Goal: Navigation & Orientation: Find specific page/section

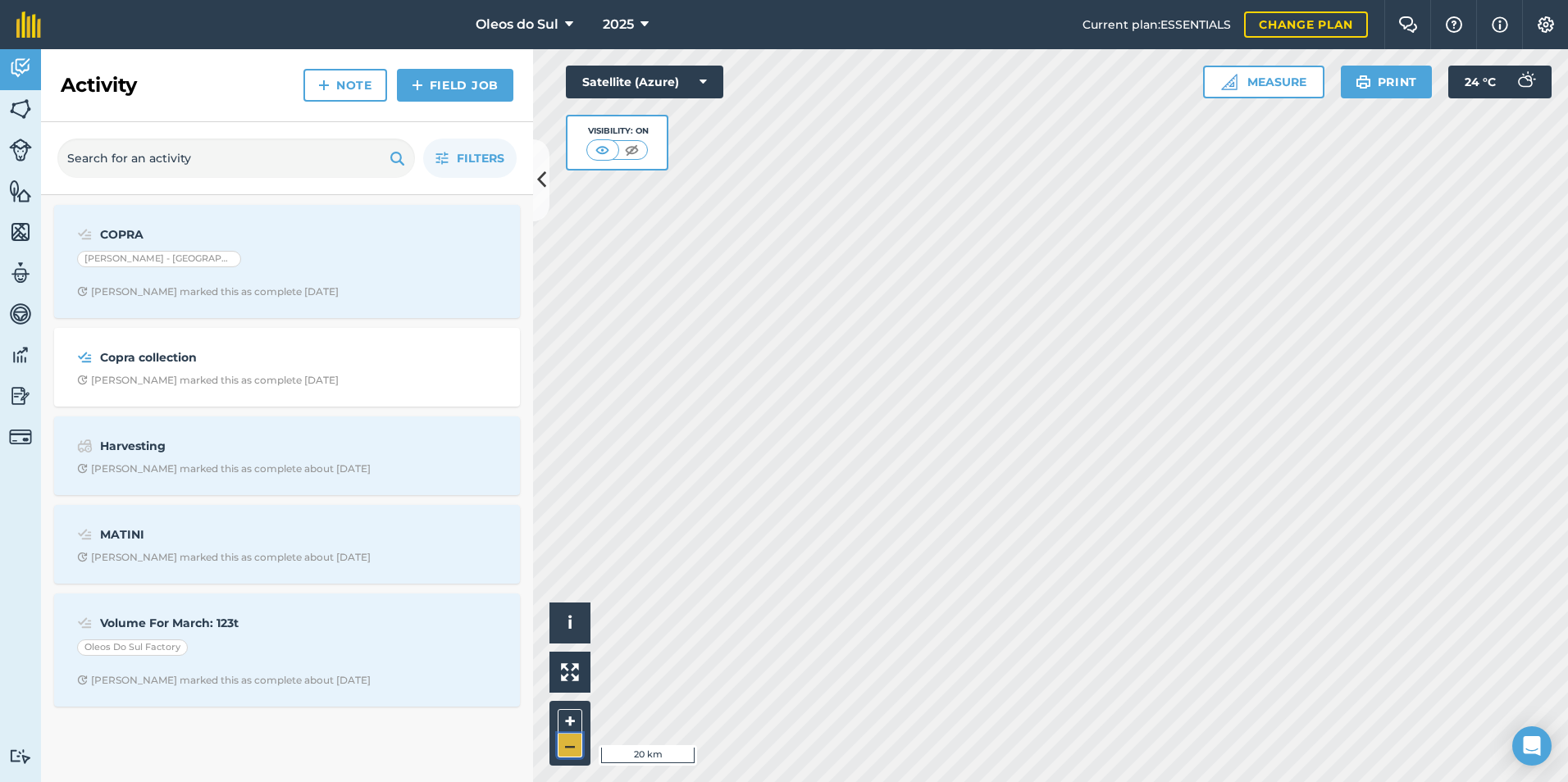
click at [560, 750] on button "–" at bounding box center [570, 746] width 25 height 24
click at [568, 719] on button "+" at bounding box center [570, 722] width 25 height 25
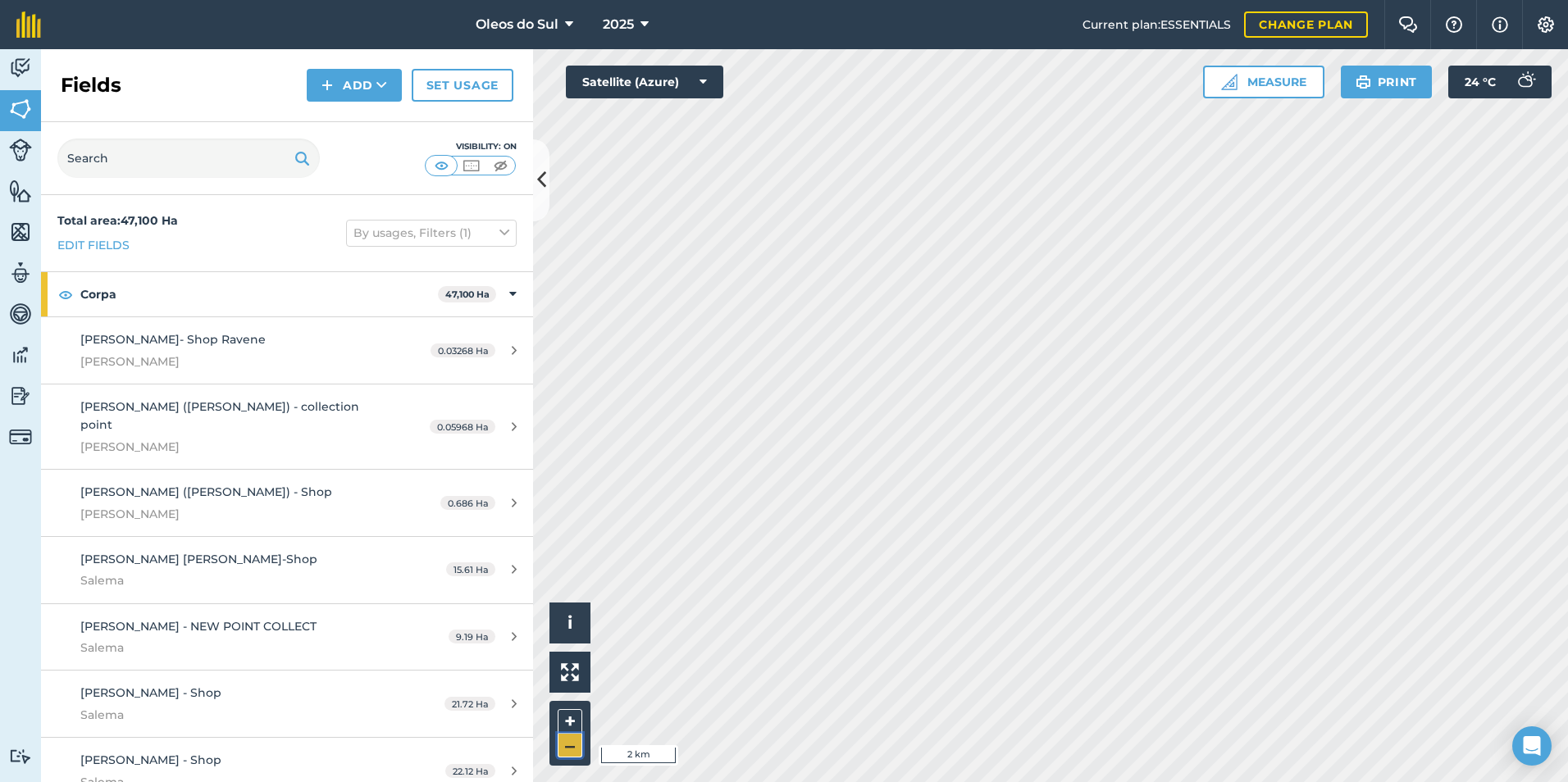
click at [568, 747] on button "–" at bounding box center [570, 746] width 25 height 24
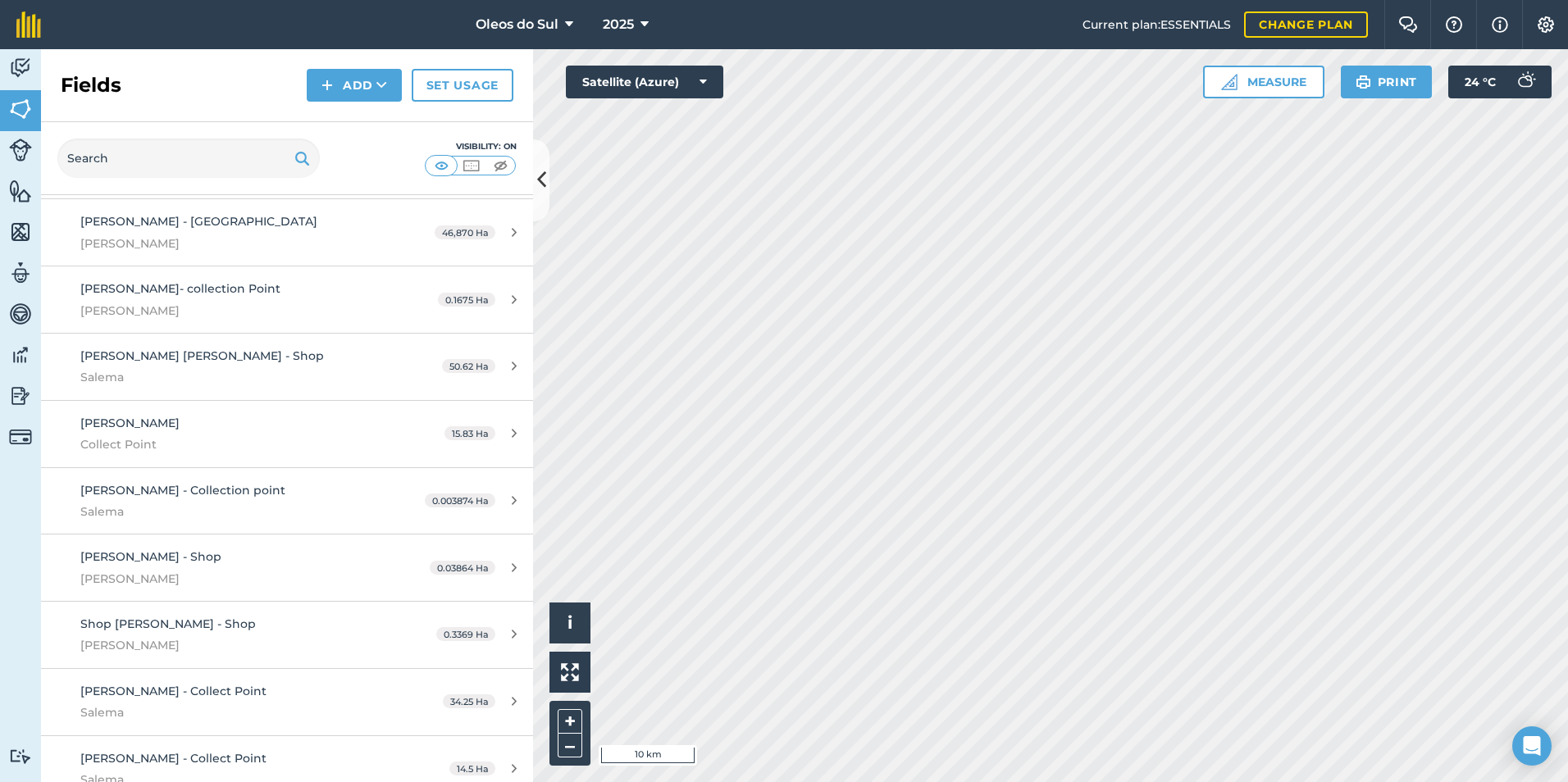
scroll to position [1412, 0]
